Goal: Information Seeking & Learning: Find specific page/section

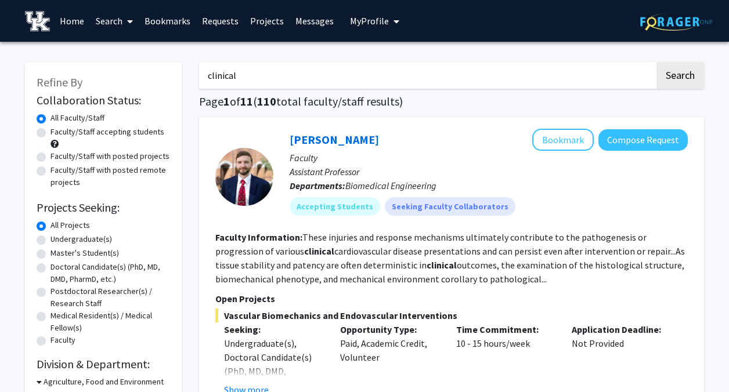
click at [336, 67] on input "clinical" at bounding box center [426, 75] width 455 height 27
type input "[MEDICAL_DATA]"
click at [656, 62] on button "Search" at bounding box center [680, 75] width 48 height 27
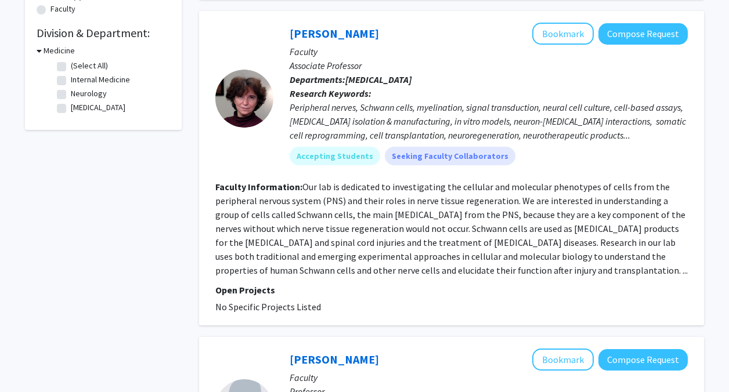
scroll to position [323, 0]
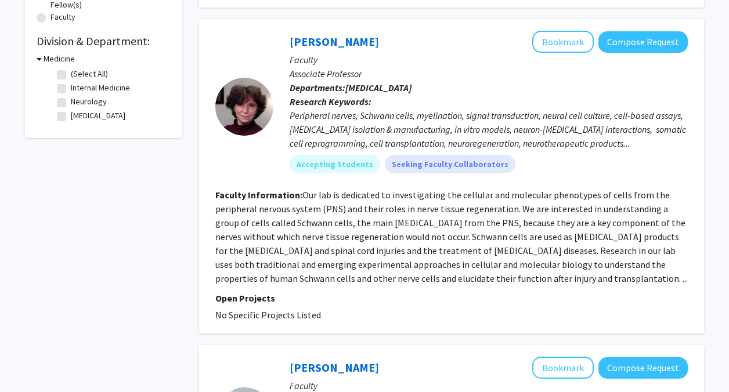
click at [298, 33] on div "[PERSON_NAME] Bookmark Compose Request" at bounding box center [489, 42] width 398 height 22
click at [298, 42] on link "[PERSON_NAME]" at bounding box center [334, 41] width 89 height 15
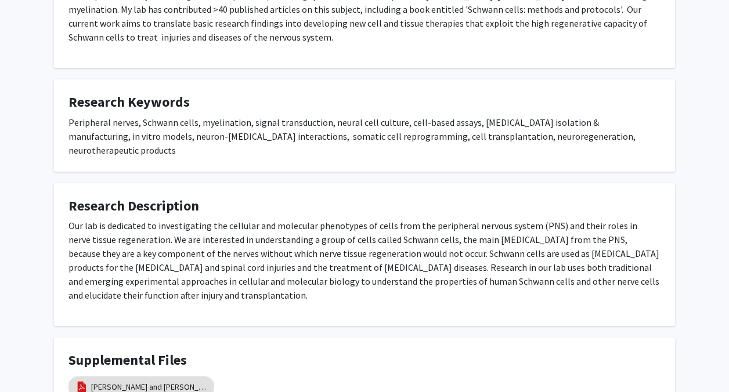
scroll to position [287, 0]
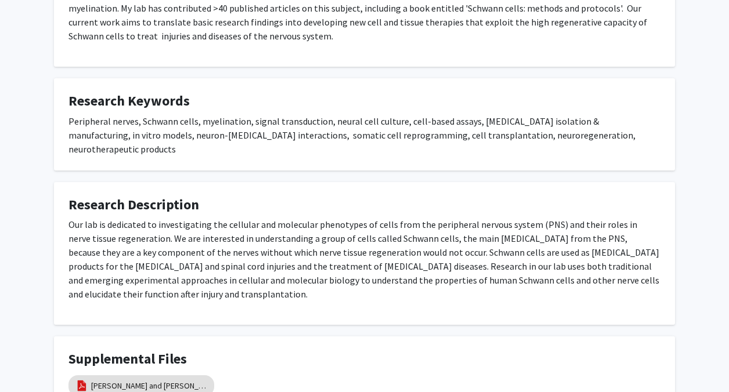
click at [286, 159] on div "[PERSON_NAME] Bookmark Compose Request Titles: Associate Professor Degrees: PhD…" at bounding box center [364, 133] width 638 height 740
